Goal: Information Seeking & Learning: Learn about a topic

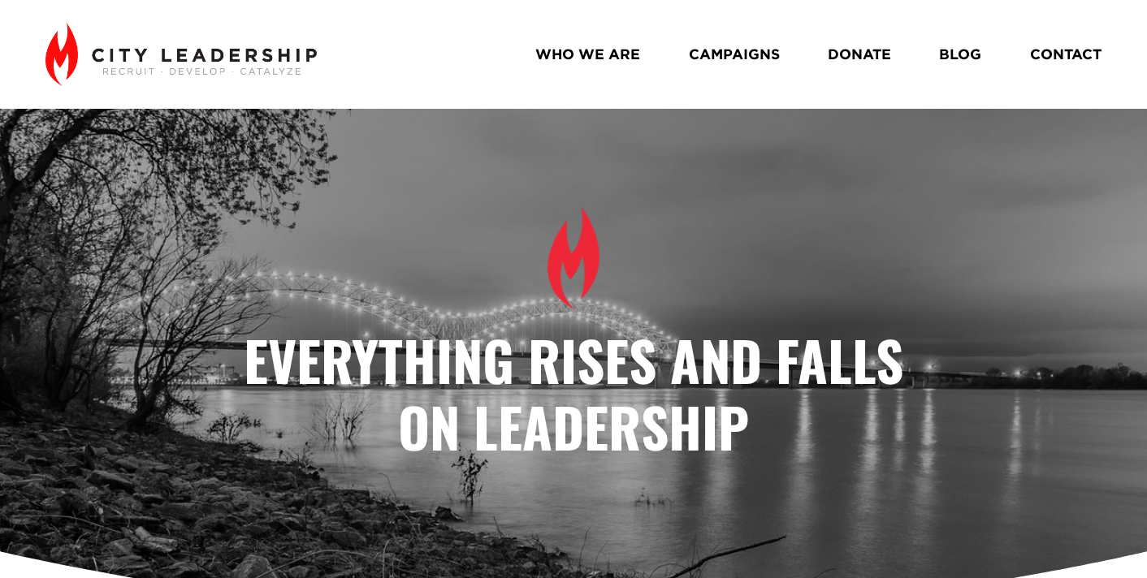
click at [974, 54] on link "BLOG" at bounding box center [960, 55] width 42 height 28
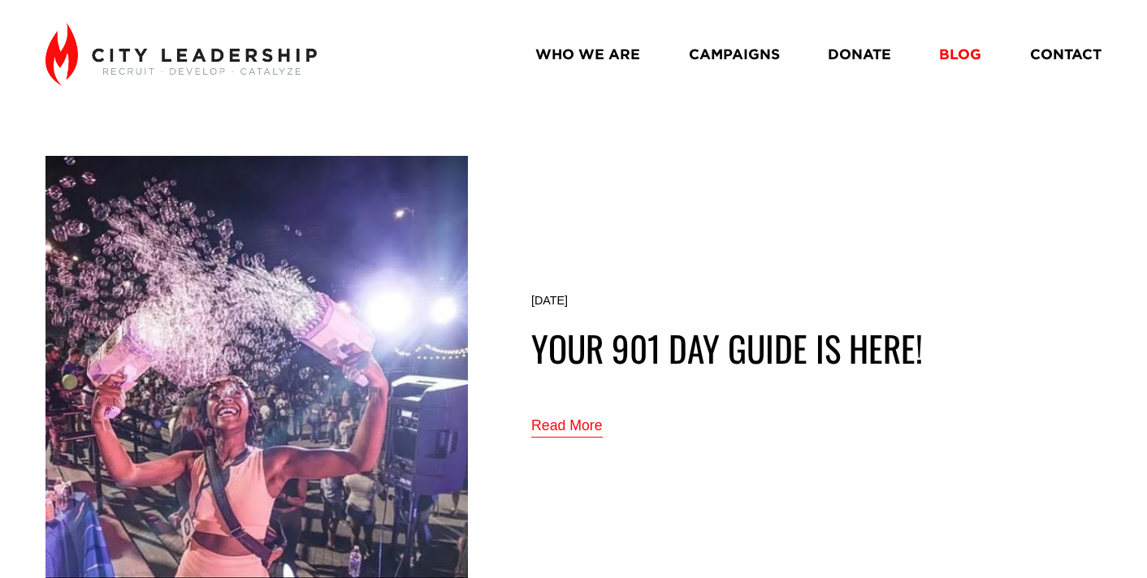
click at [598, 51] on link "WHO WE ARE" at bounding box center [587, 55] width 105 height 28
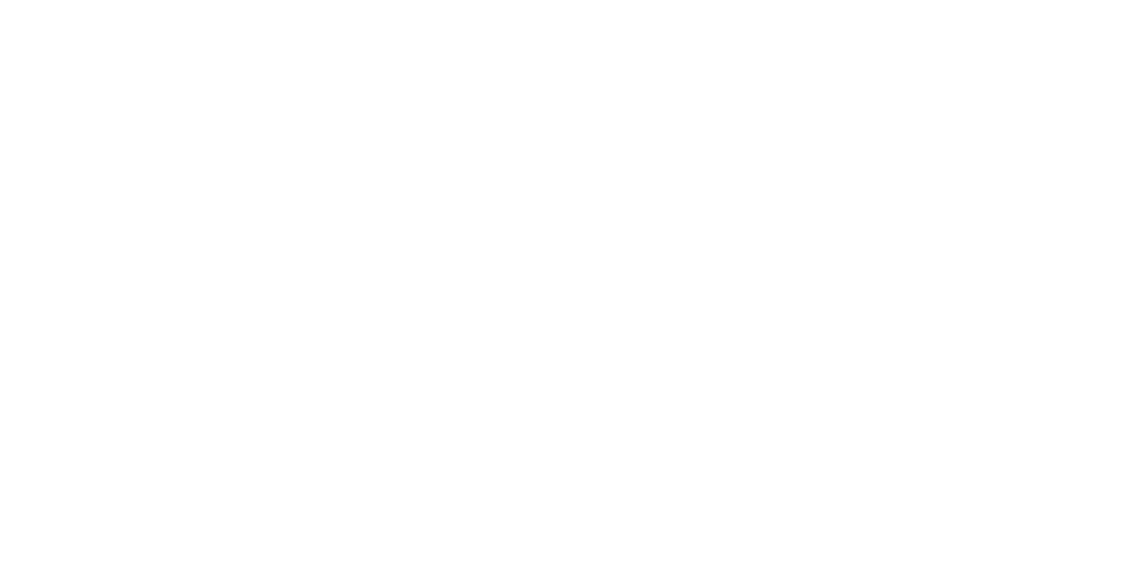
scroll to position [1455, 0]
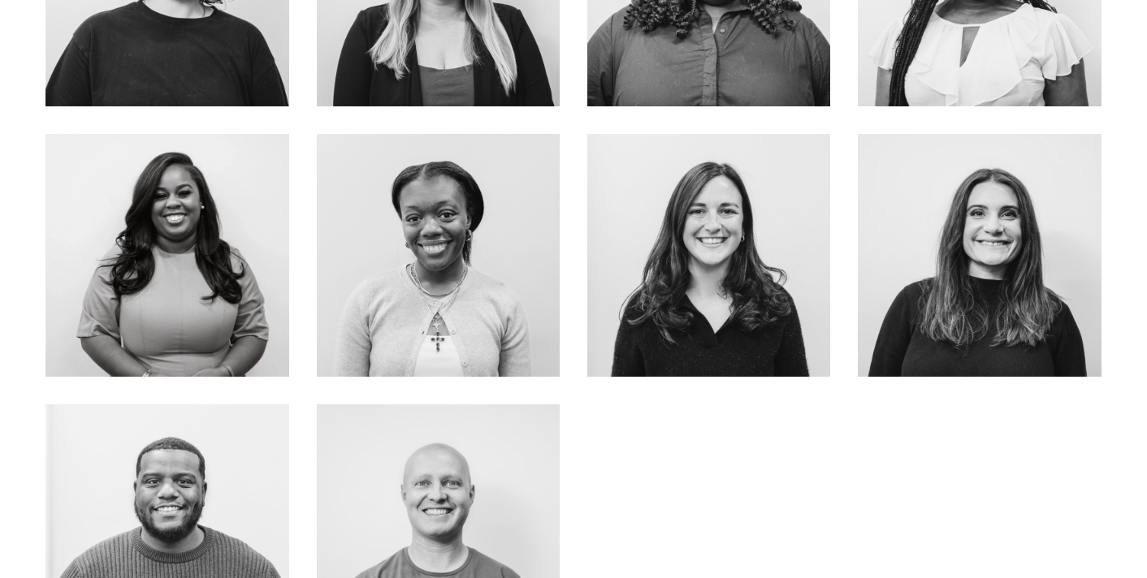
click at [197, 297] on link "ABOUT ME" at bounding box center [167, 303] width 129 height 43
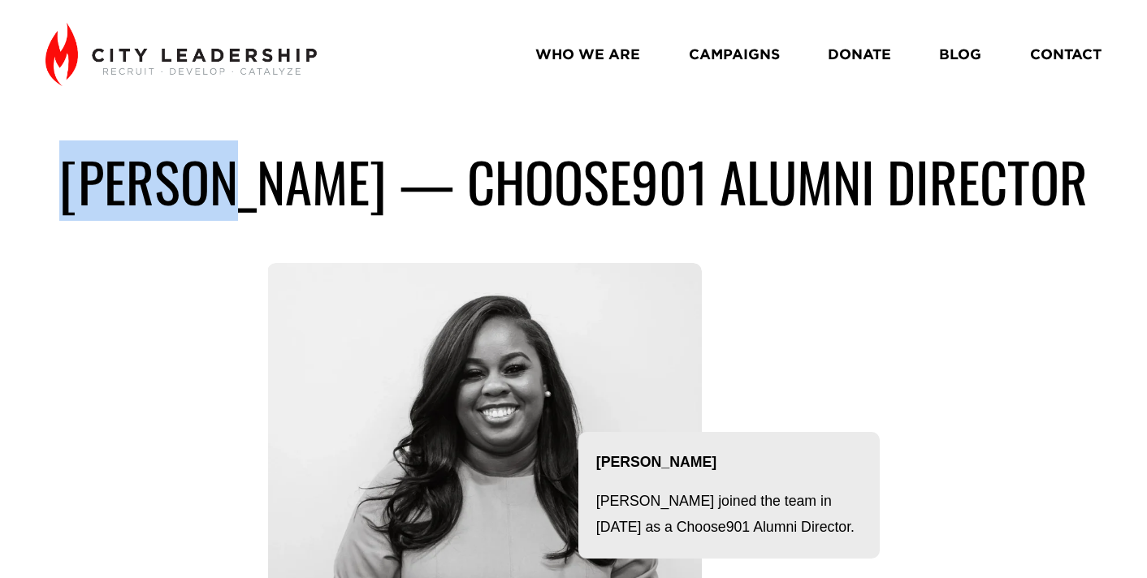
drag, startPoint x: 344, startPoint y: 189, endPoint x: 151, endPoint y: 190, distance: 193.3
click at [151, 190] on h1 "Breunna lovett — choose901 alumni director" at bounding box center [572, 181] width 1055 height 67
copy h1 "Breunna"
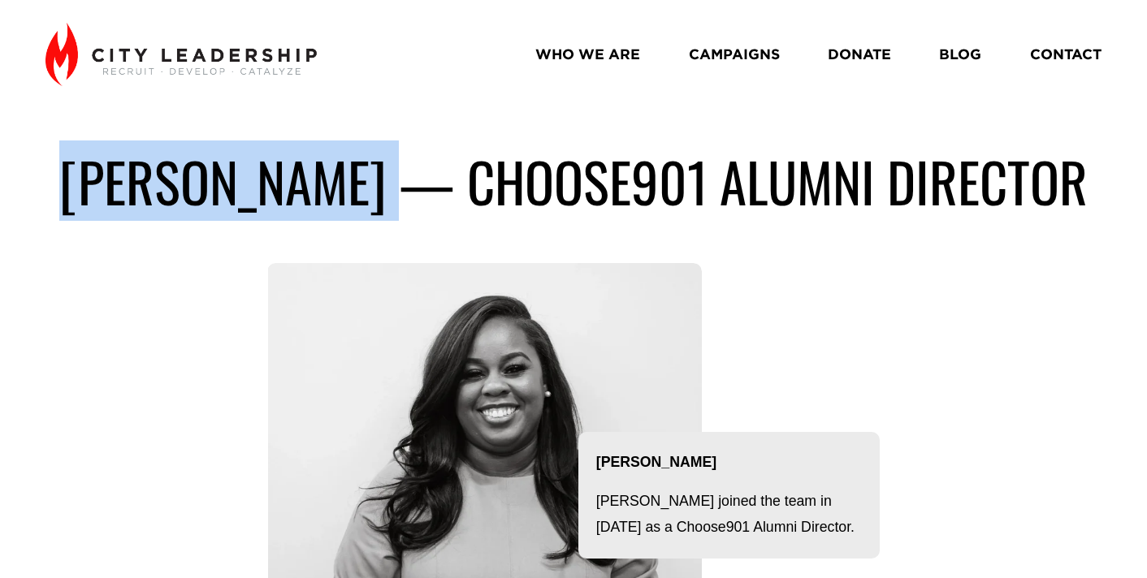
drag, startPoint x: 495, startPoint y: 187, endPoint x: 158, endPoint y: 191, distance: 336.2
click at [158, 191] on h1 "Breunna lovett — choose901 alumni director" at bounding box center [572, 181] width 1055 height 67
copy h1 "Breunna lovett"
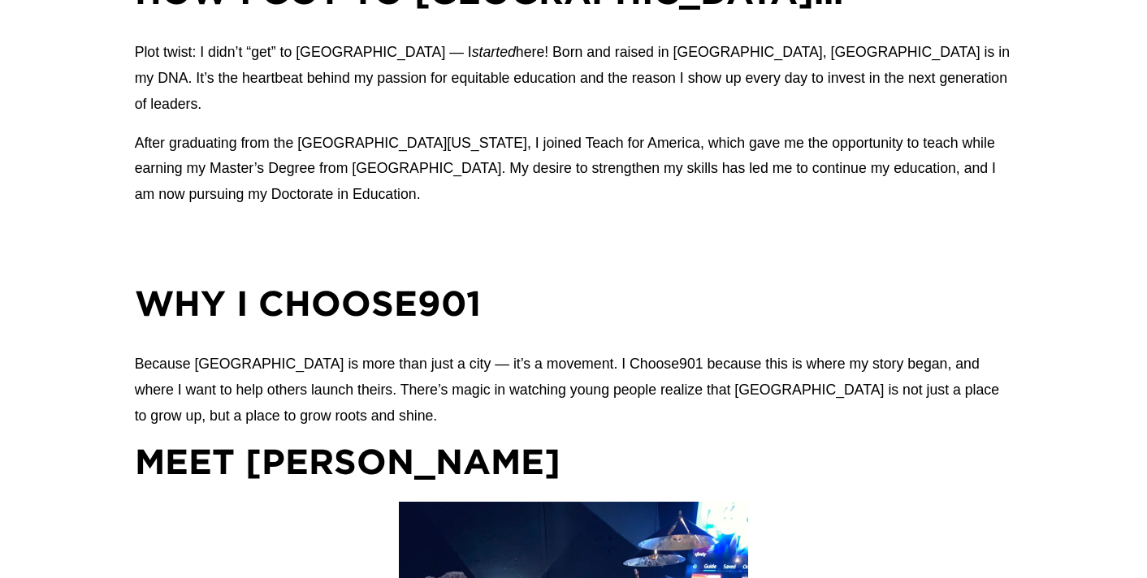
scroll to position [1102, 0]
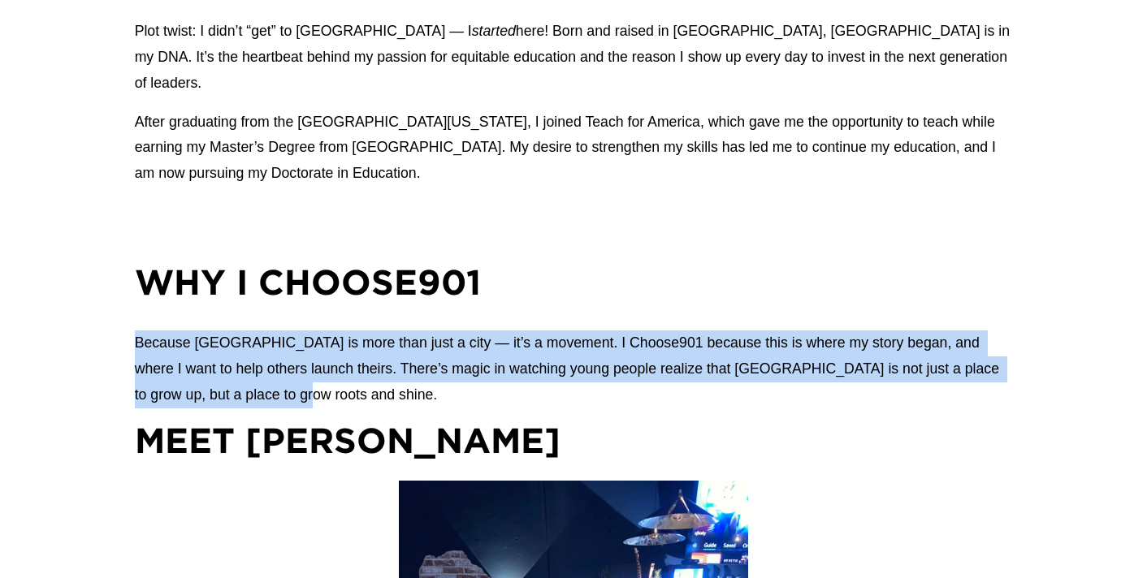
drag, startPoint x: 249, startPoint y: 428, endPoint x: 120, endPoint y: 376, distance: 139.2
click at [120, 376] on div "How I got to Memphis… Plot twist: I didn’t “get” to Memphis — I started here! B…" at bounding box center [573, 496] width 1147 height 1099
copy p "Because Memphis is more than just a city — it’s a movement. I Choose901 because…"
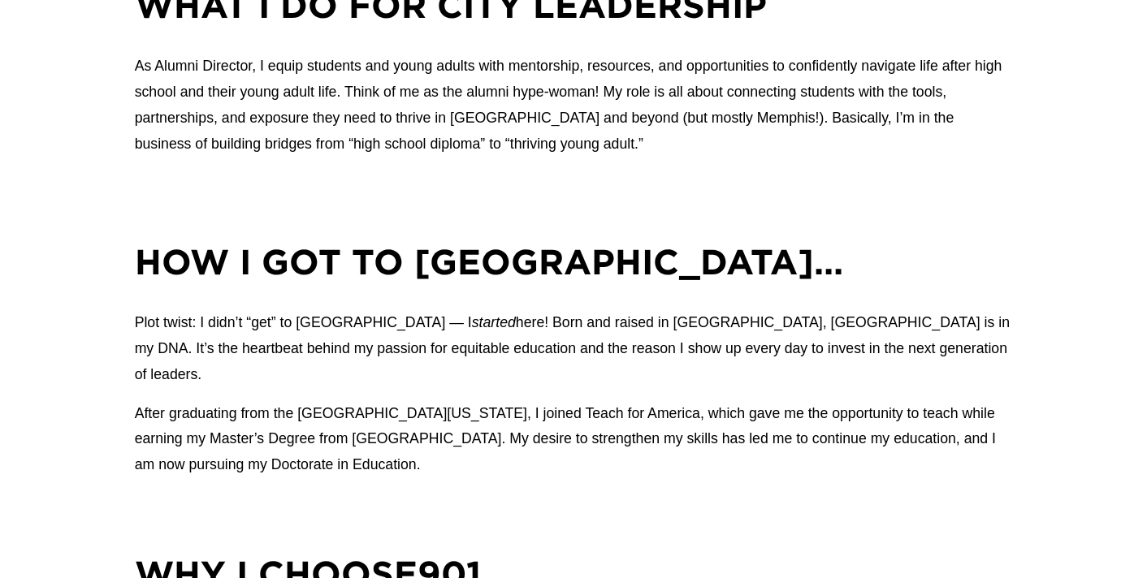
scroll to position [807, 0]
